Goal: Navigation & Orientation: Find specific page/section

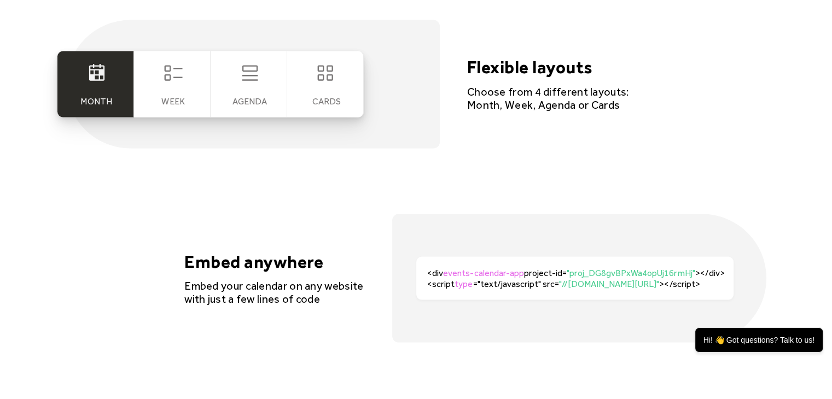
scroll to position [2133, 0]
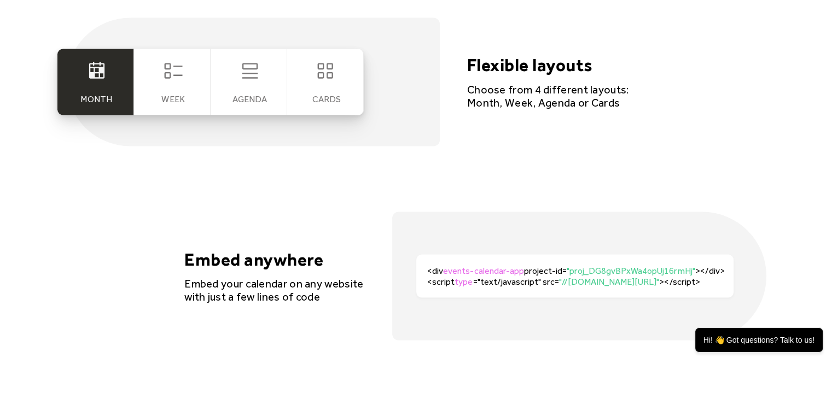
click at [152, 79] on div "Week" at bounding box center [172, 82] width 77 height 66
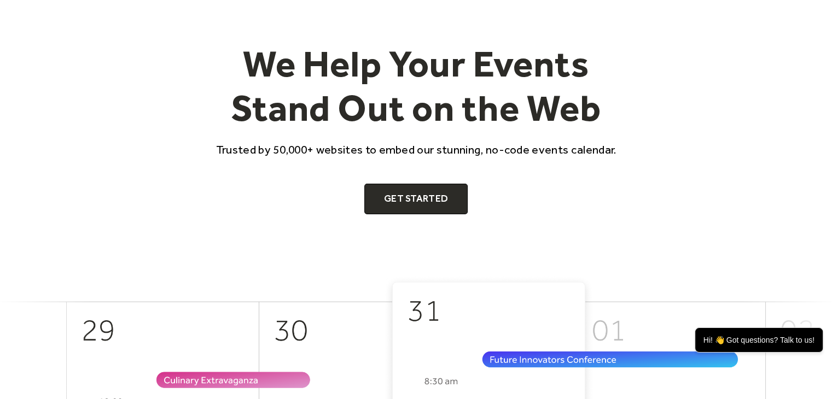
scroll to position [0, 0]
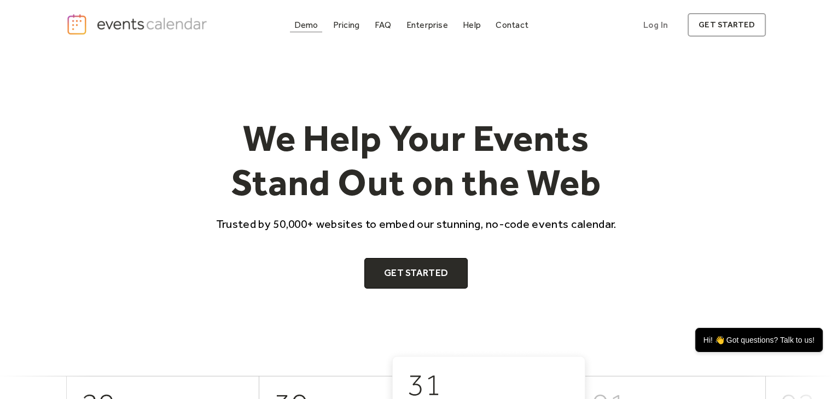
click at [299, 22] on div "Demo" at bounding box center [306, 25] width 24 height 6
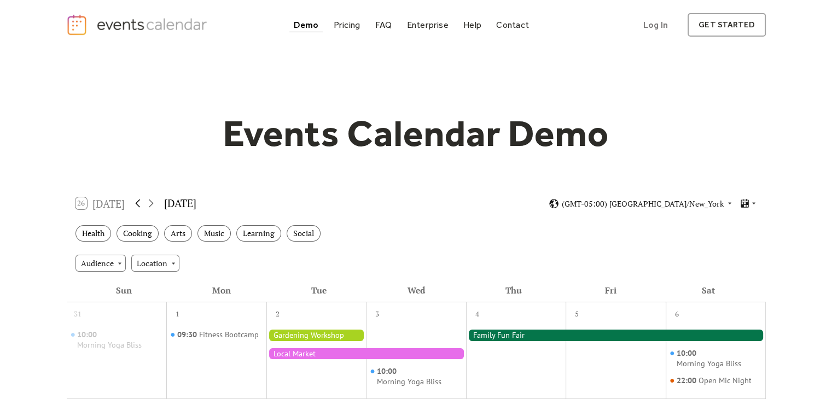
click at [144, 199] on icon at bounding box center [137, 203] width 13 height 13
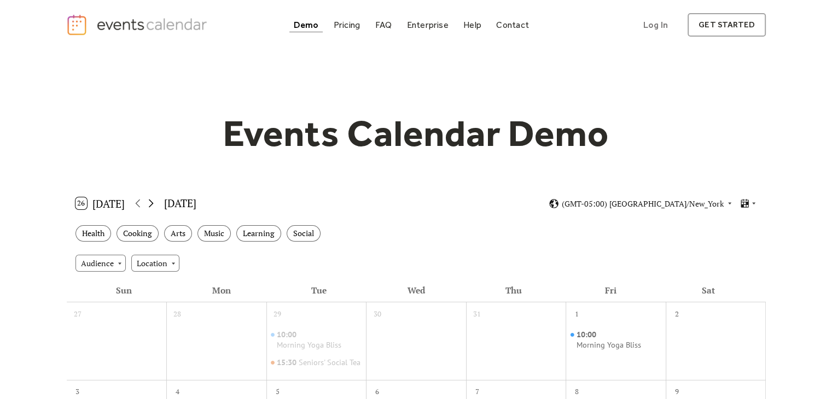
click at [150, 204] on icon at bounding box center [150, 203] width 13 height 13
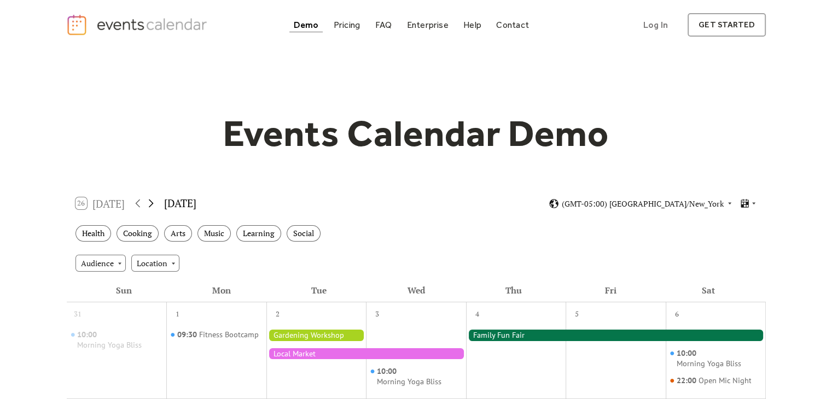
click at [151, 204] on icon at bounding box center [150, 203] width 13 height 13
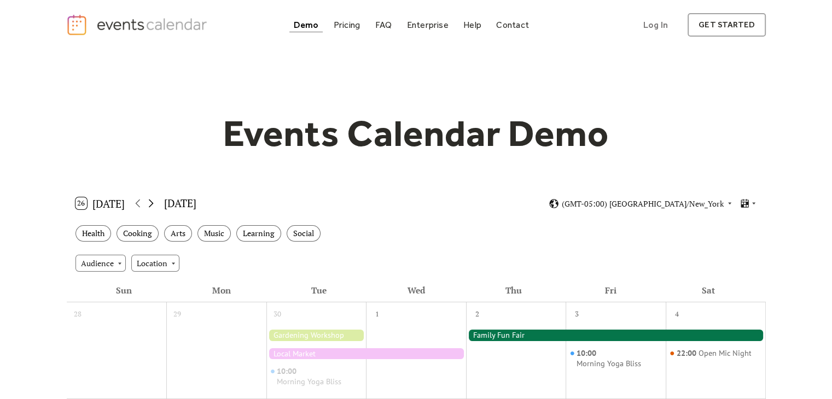
click at [151, 204] on icon at bounding box center [150, 203] width 13 height 13
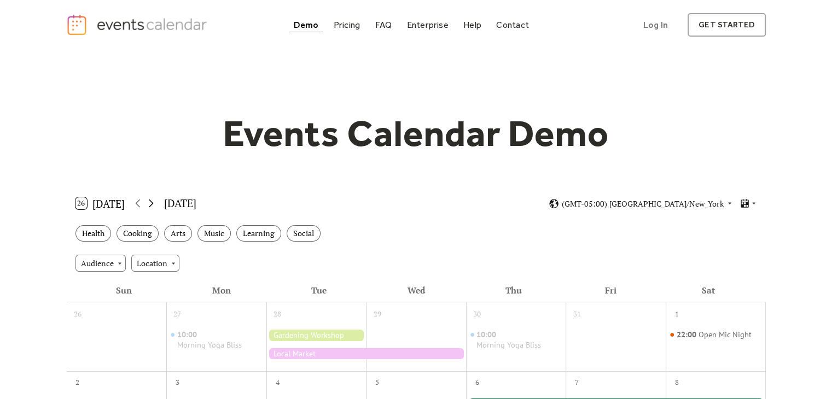
click at [151, 204] on icon at bounding box center [150, 203] width 13 height 13
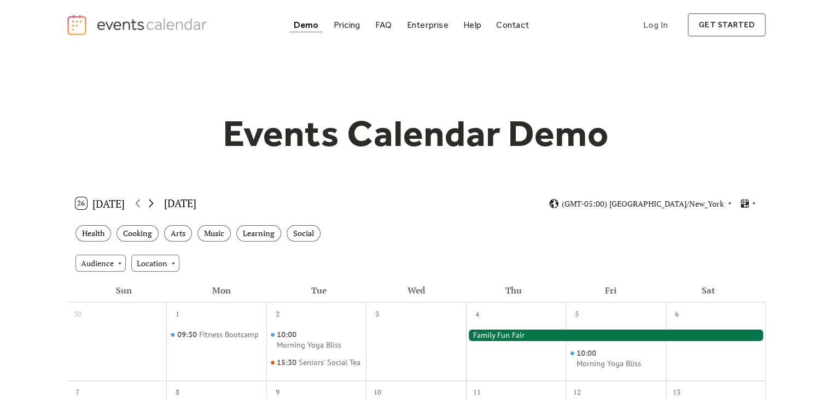
click at [151, 204] on icon at bounding box center [150, 203] width 13 height 13
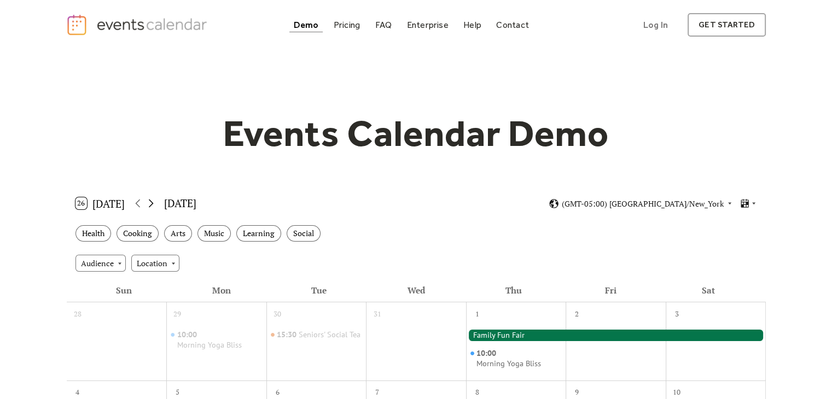
click at [151, 204] on icon at bounding box center [150, 203] width 13 height 13
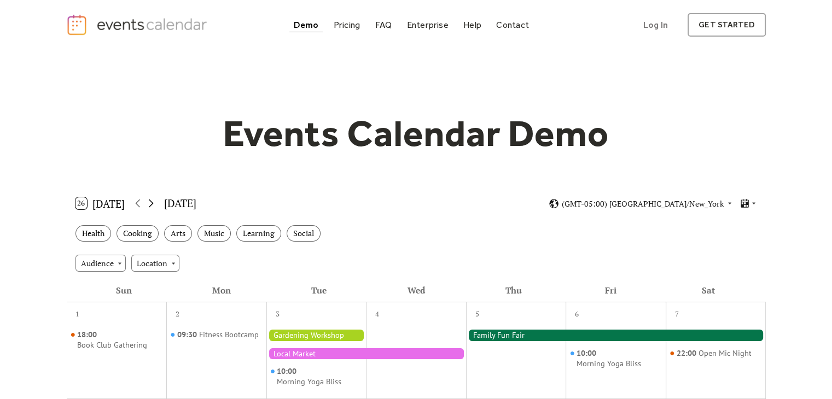
click at [151, 204] on icon at bounding box center [150, 203] width 13 height 13
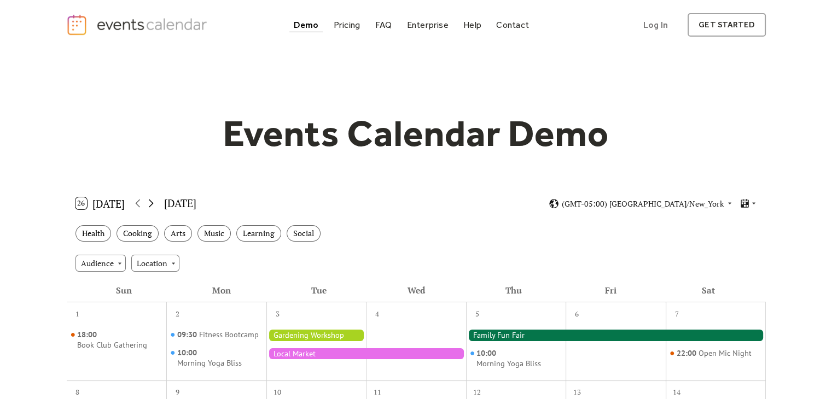
click at [151, 204] on icon at bounding box center [150, 203] width 13 height 13
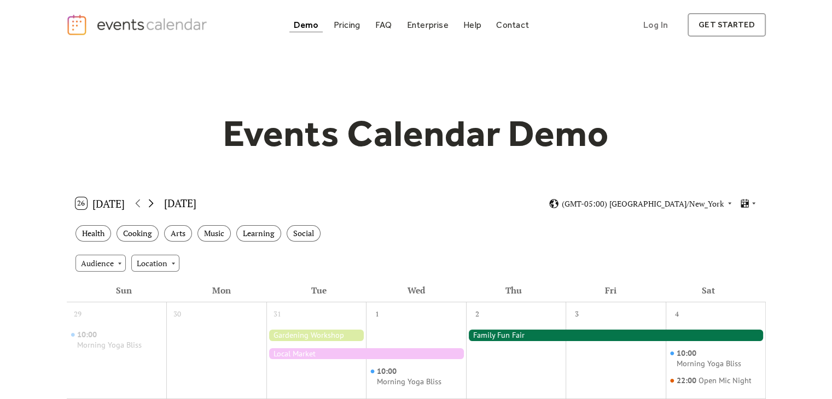
click at [151, 204] on icon at bounding box center [150, 203] width 13 height 13
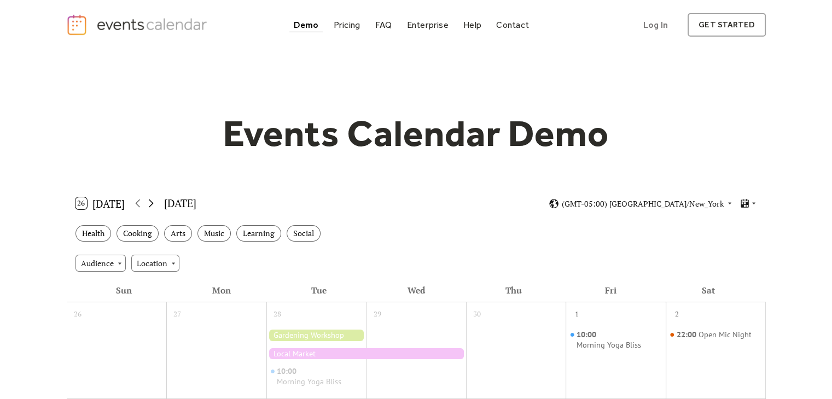
click at [151, 204] on icon at bounding box center [150, 203] width 13 height 13
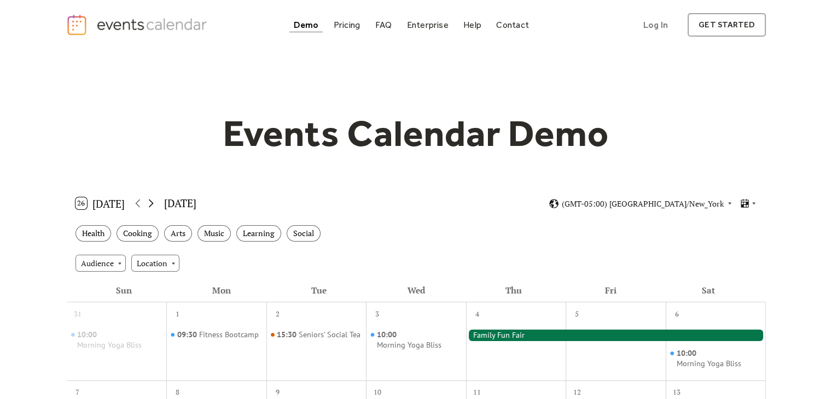
click at [151, 204] on icon at bounding box center [150, 203] width 13 height 13
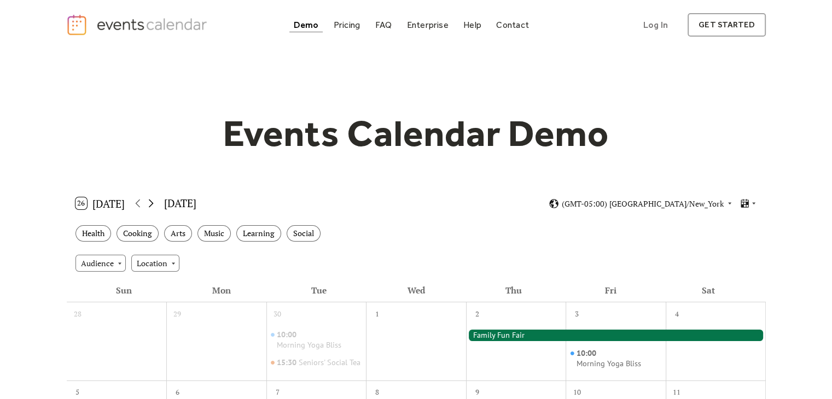
click at [151, 204] on icon at bounding box center [150, 203] width 13 height 13
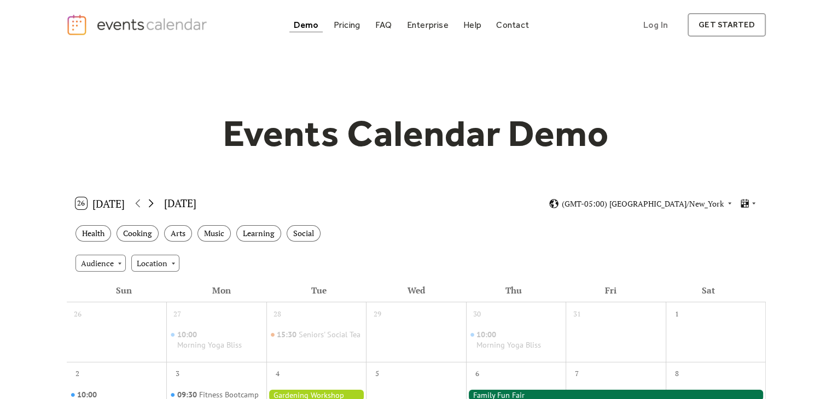
click at [151, 204] on icon at bounding box center [150, 203] width 13 height 13
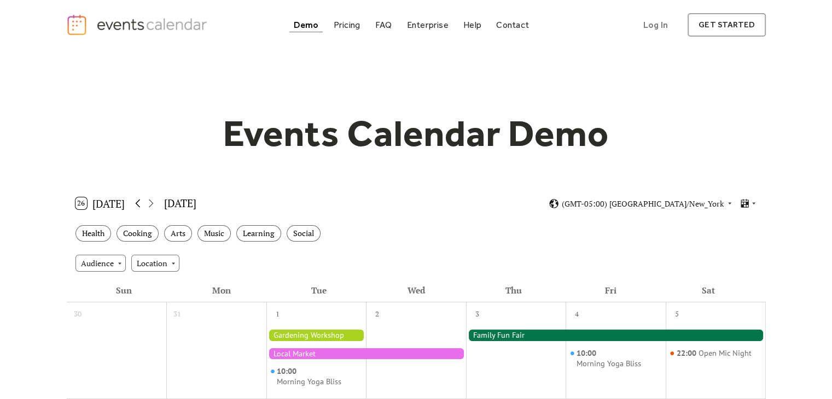
click at [135, 202] on icon at bounding box center [137, 203] width 13 height 13
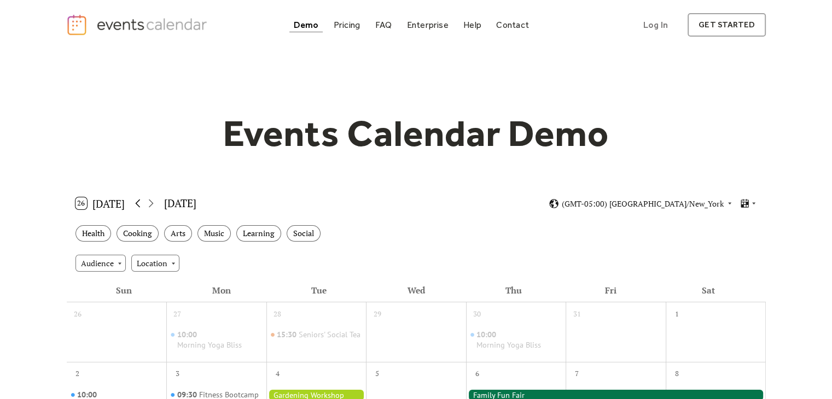
click at [135, 202] on icon at bounding box center [137, 203] width 13 height 13
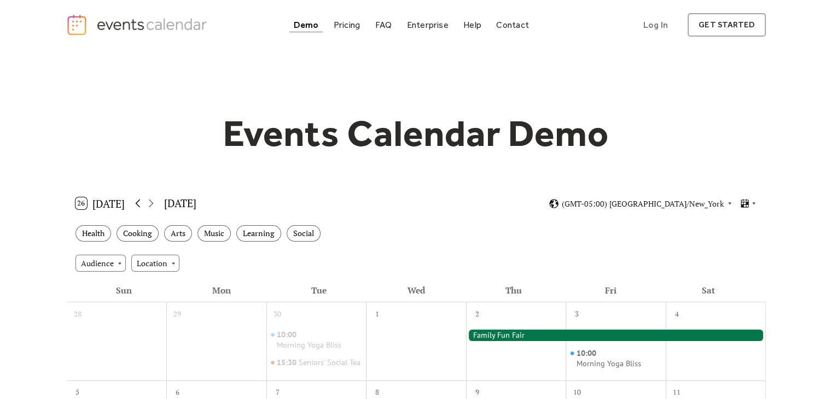
click at [136, 202] on icon at bounding box center [137, 203] width 13 height 13
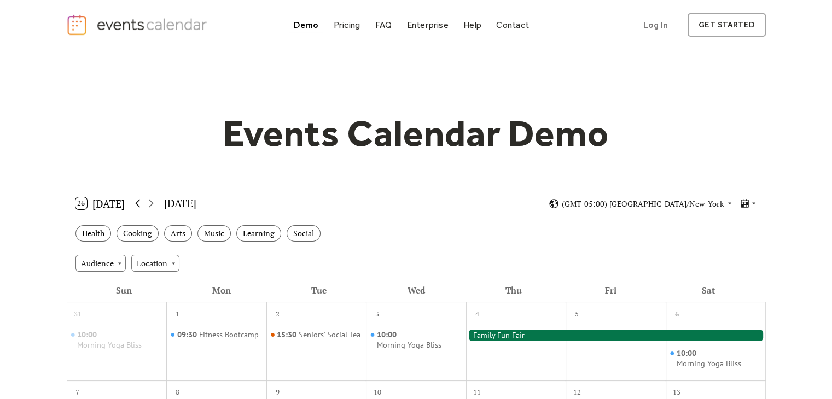
click at [136, 202] on icon at bounding box center [137, 203] width 13 height 13
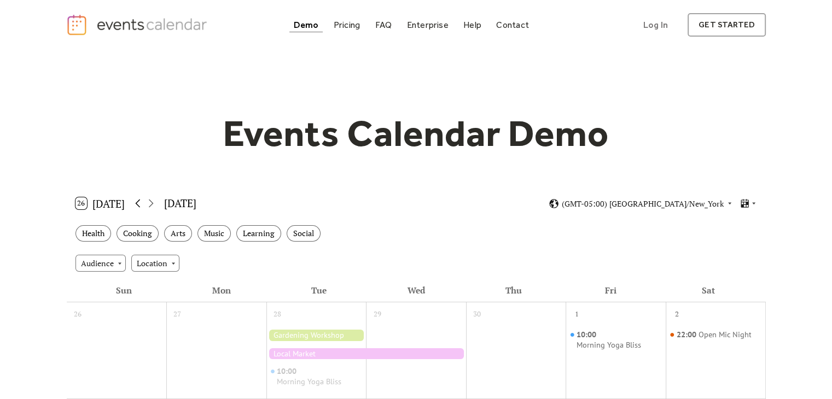
click at [136, 202] on icon at bounding box center [137, 203] width 13 height 13
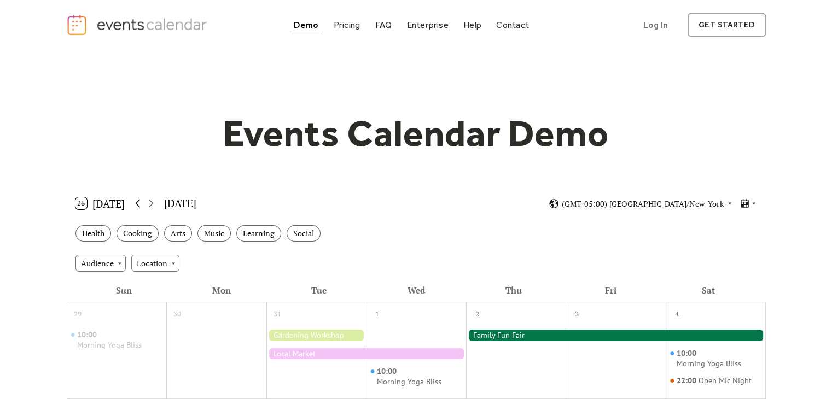
click at [136, 202] on icon at bounding box center [137, 203] width 13 height 13
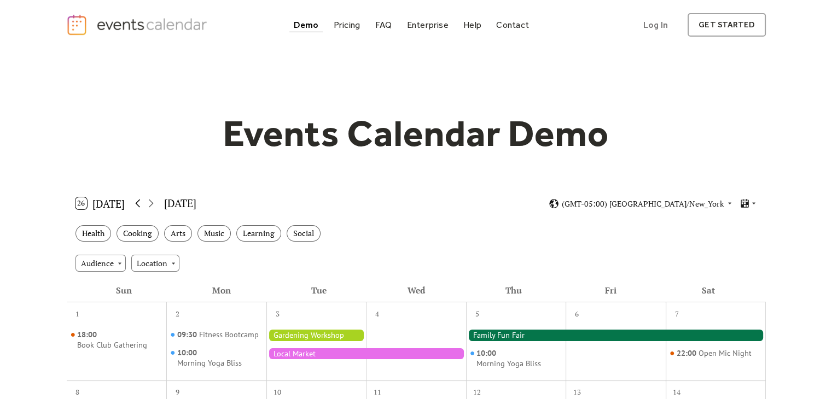
click at [136, 202] on icon at bounding box center [137, 203] width 13 height 13
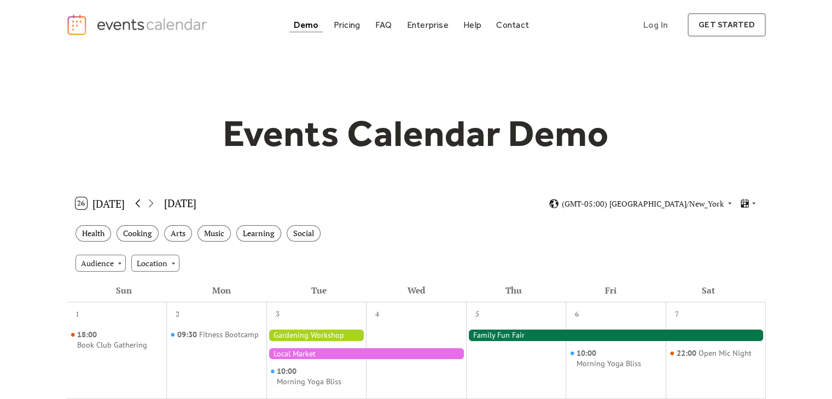
click at [136, 202] on icon at bounding box center [137, 203] width 13 height 13
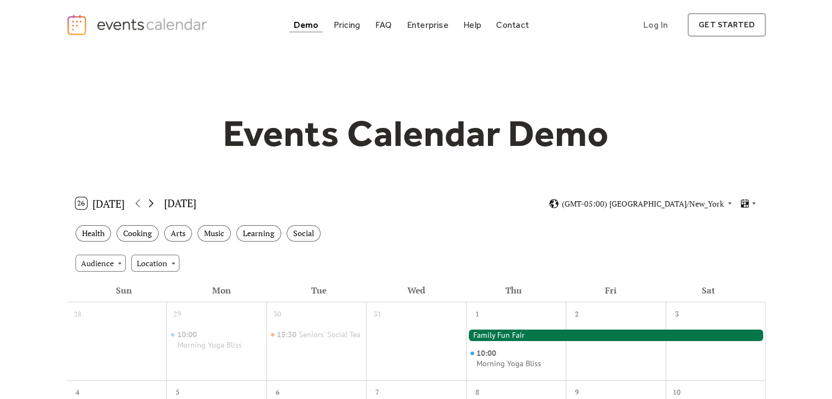
click at [154, 198] on icon at bounding box center [150, 203] width 13 height 13
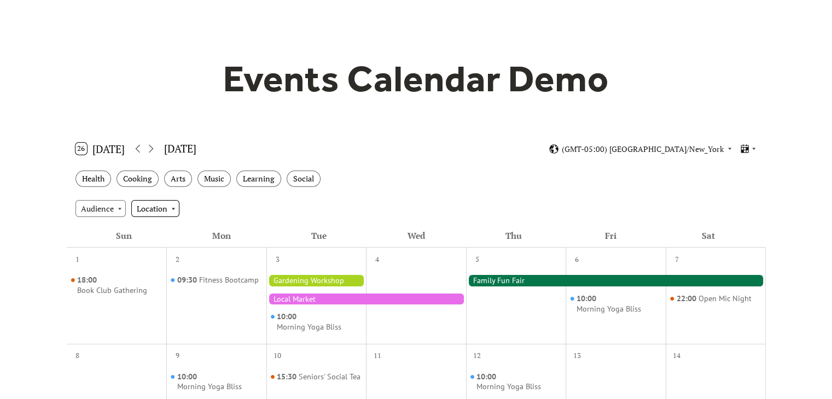
scroll to position [164, 0]
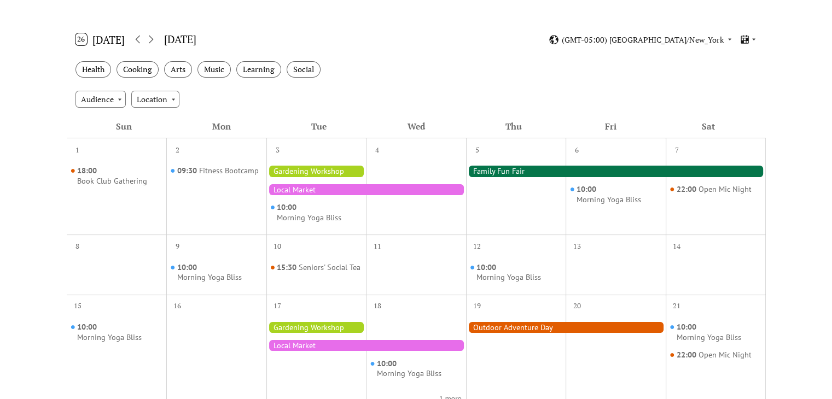
click at [503, 171] on div at bounding box center [616, 171] width 300 height 11
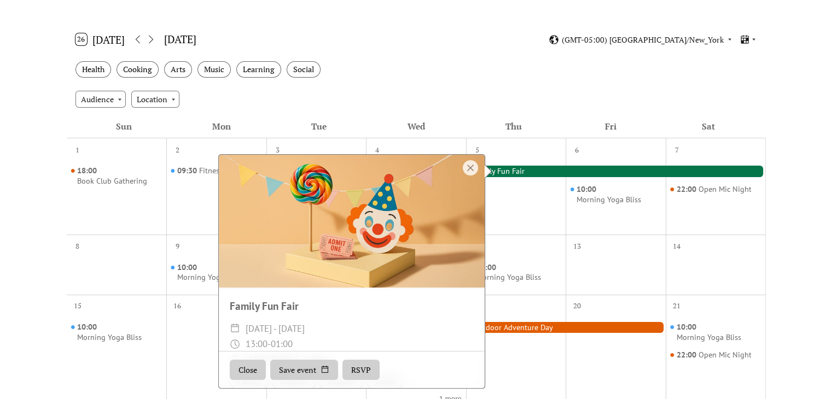
click at [469, 164] on div at bounding box center [470, 167] width 15 height 15
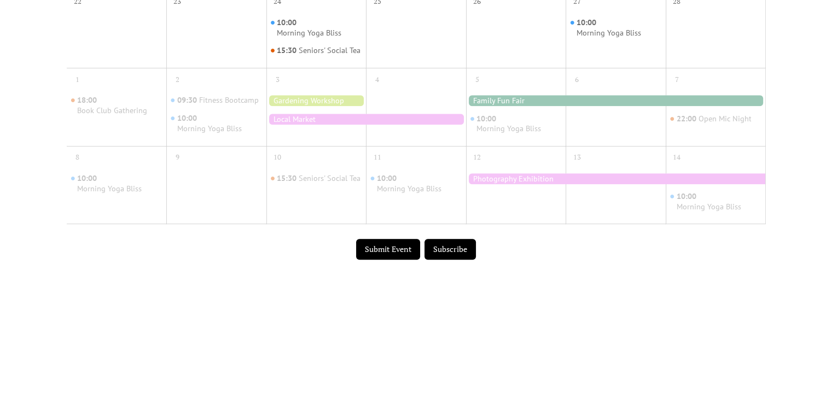
scroll to position [602, 0]
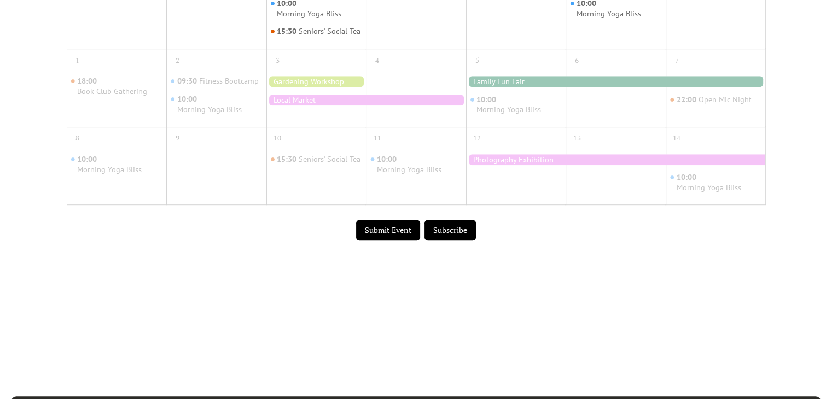
click at [400, 241] on button "Submit Event" at bounding box center [388, 230] width 64 height 21
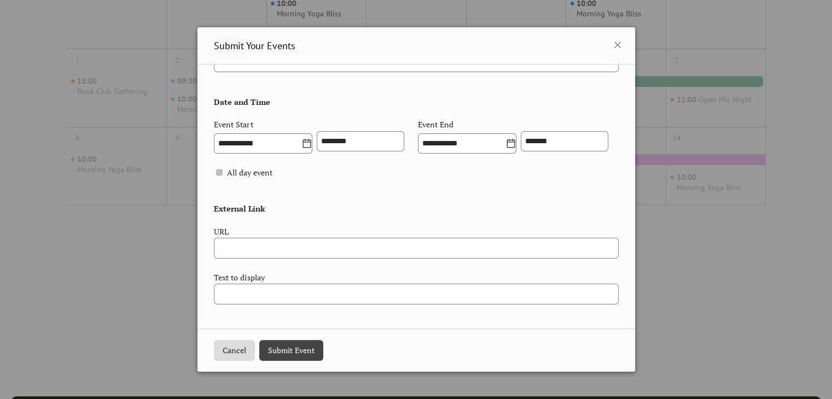
scroll to position [423, 0]
click at [612, 40] on icon at bounding box center [617, 44] width 13 height 13
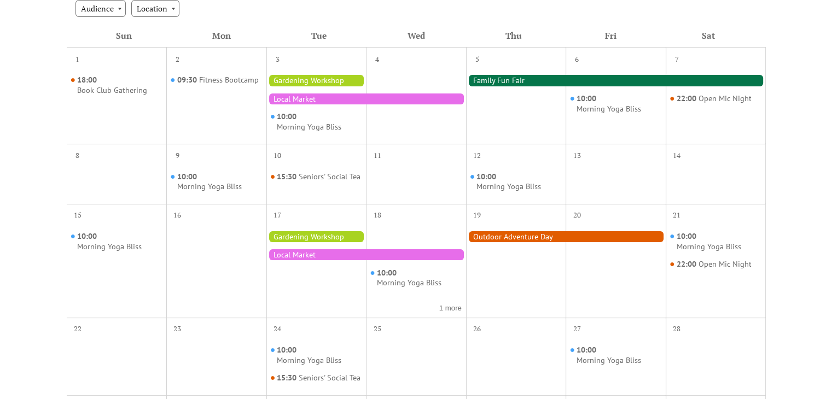
scroll to position [109, 0]
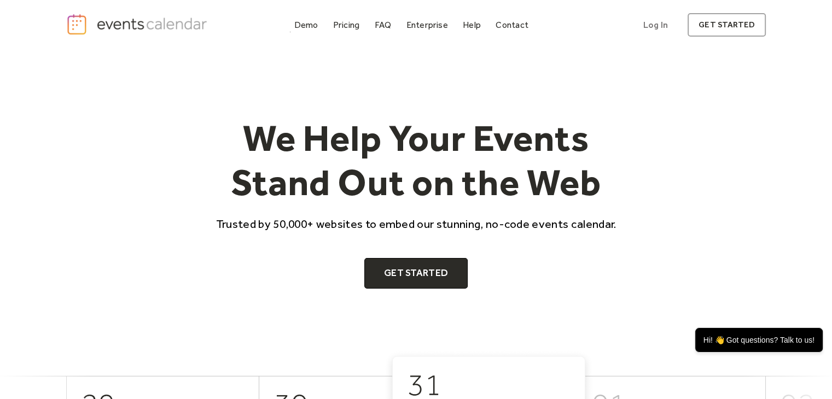
click at [309, 35] on div "Demo Pricing FAQ Enterprise Help Contact Log In Get Started Log In get started" at bounding box center [416, 25] width 700 height 24
click at [307, 24] on div "Demo" at bounding box center [306, 25] width 24 height 6
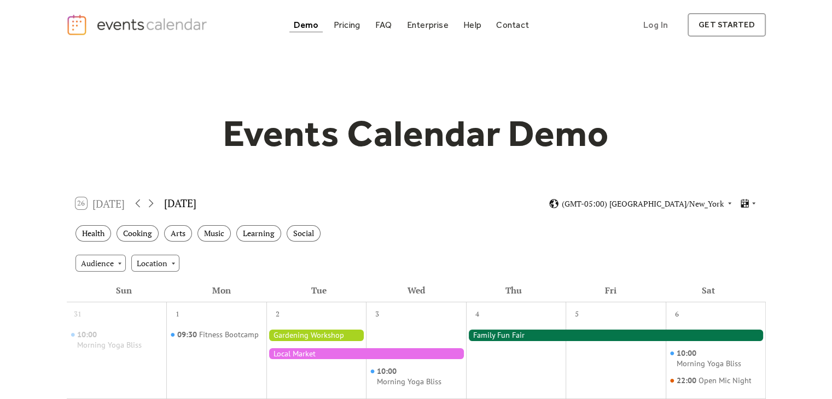
scroll to position [55, 0]
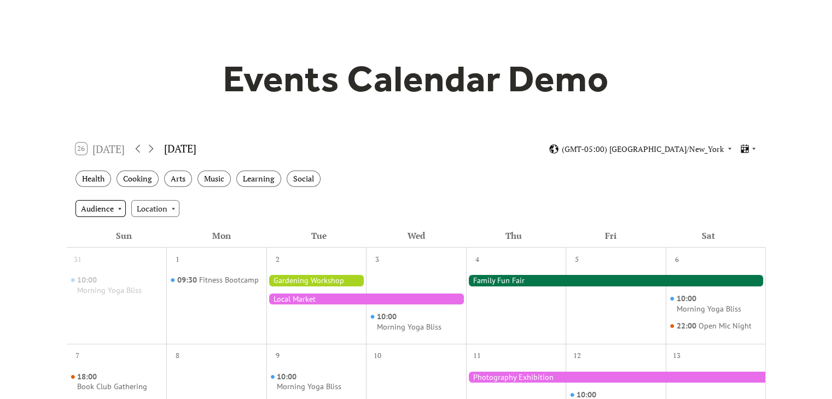
click at [116, 211] on div "Audience" at bounding box center [100, 208] width 50 height 16
click at [200, 194] on div "Audience Location" at bounding box center [416, 209] width 699 height 30
click at [151, 214] on div "Location" at bounding box center [155, 208] width 48 height 16
click at [154, 149] on icon at bounding box center [150, 148] width 13 height 13
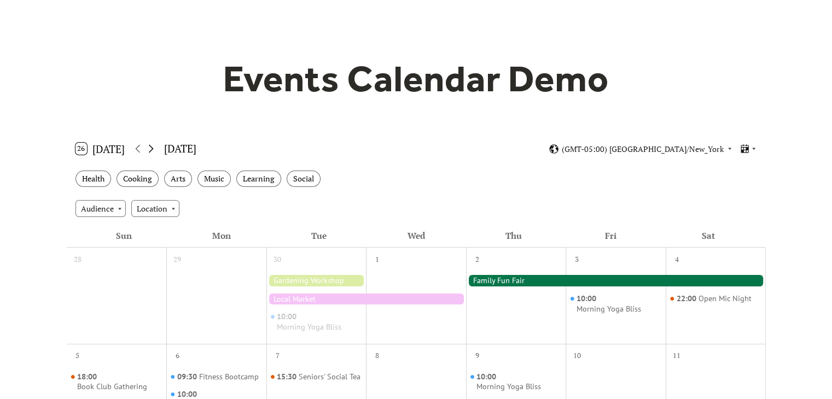
click at [154, 149] on icon at bounding box center [150, 148] width 13 height 13
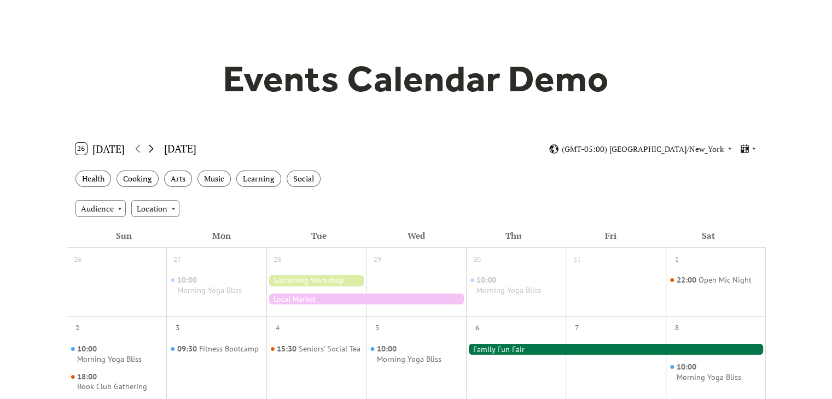
click at [154, 149] on icon at bounding box center [150, 148] width 13 height 13
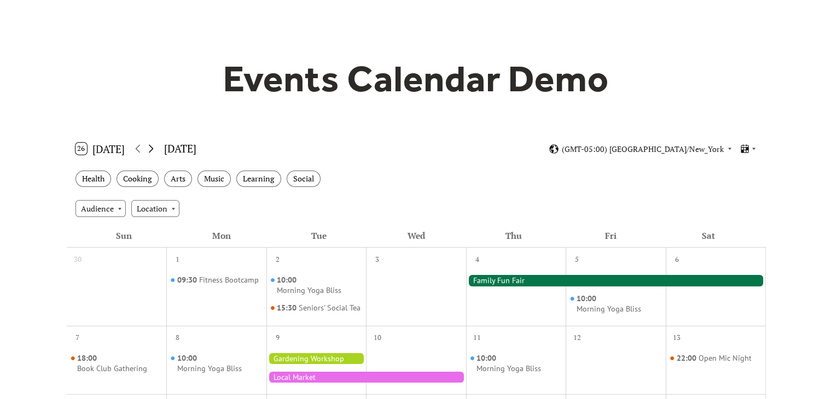
click at [154, 149] on icon at bounding box center [150, 148] width 13 height 13
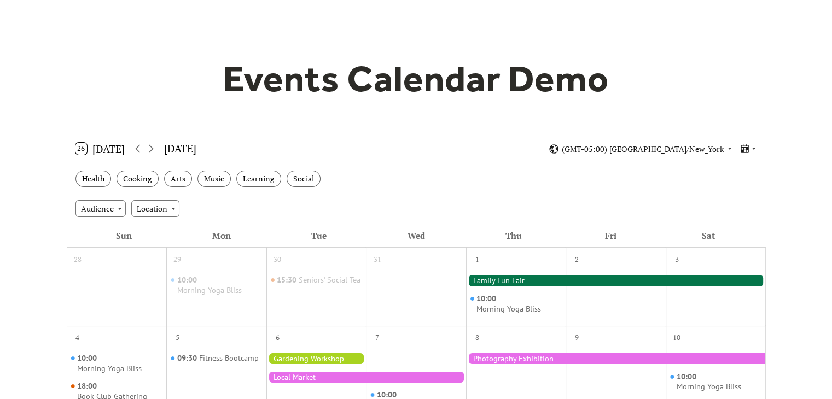
click at [116, 152] on button "26 [DATE]" at bounding box center [100, 149] width 57 height 18
